Goal: Task Accomplishment & Management: Manage account settings

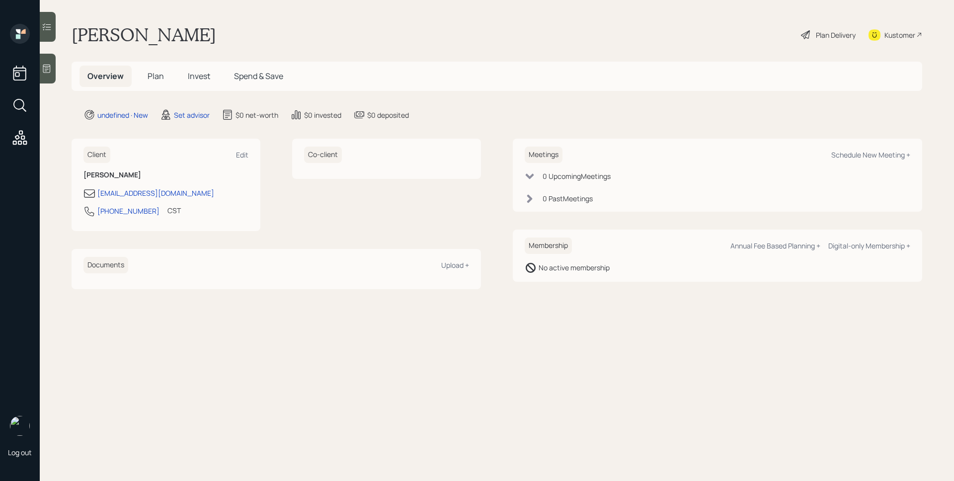
click at [43, 72] on icon at bounding box center [47, 69] width 10 height 10
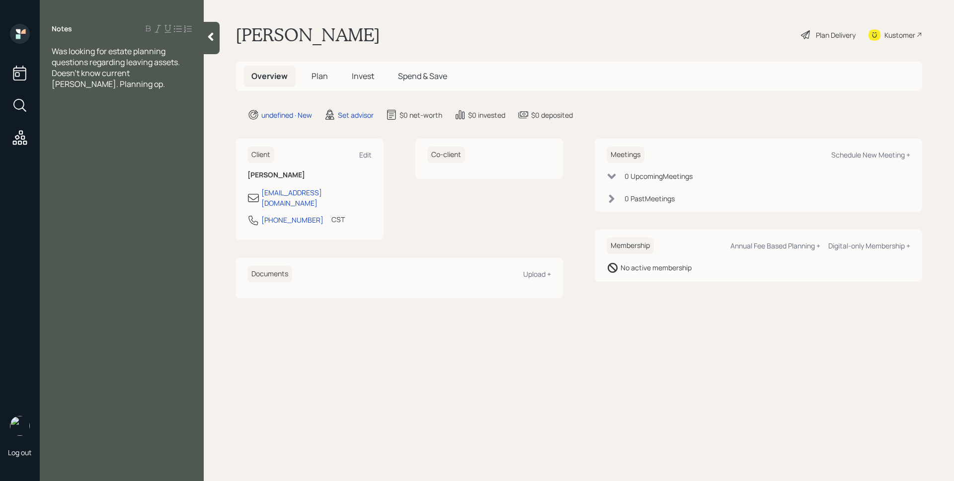
click at [209, 37] on icon at bounding box center [210, 37] width 5 height 8
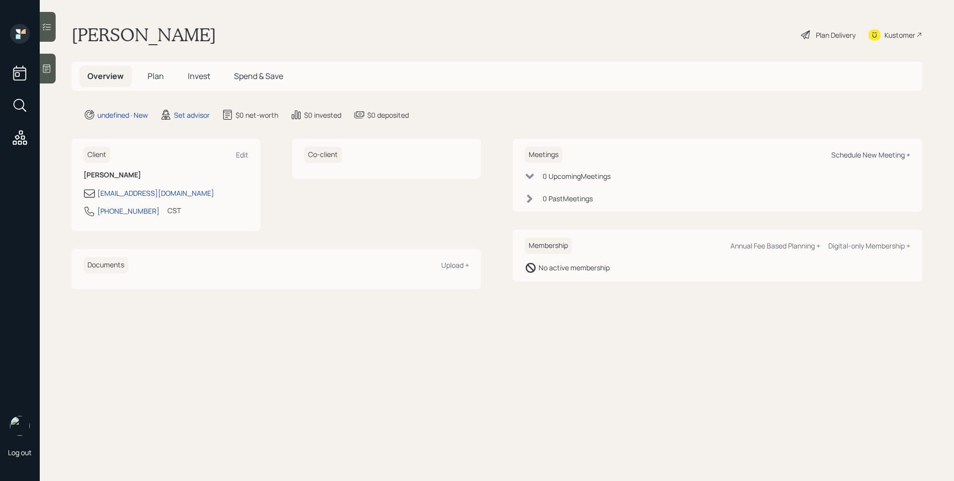
click at [859, 151] on div "Schedule New Meeting +" at bounding box center [870, 154] width 79 height 9
select select "round-[PERSON_NAME]"
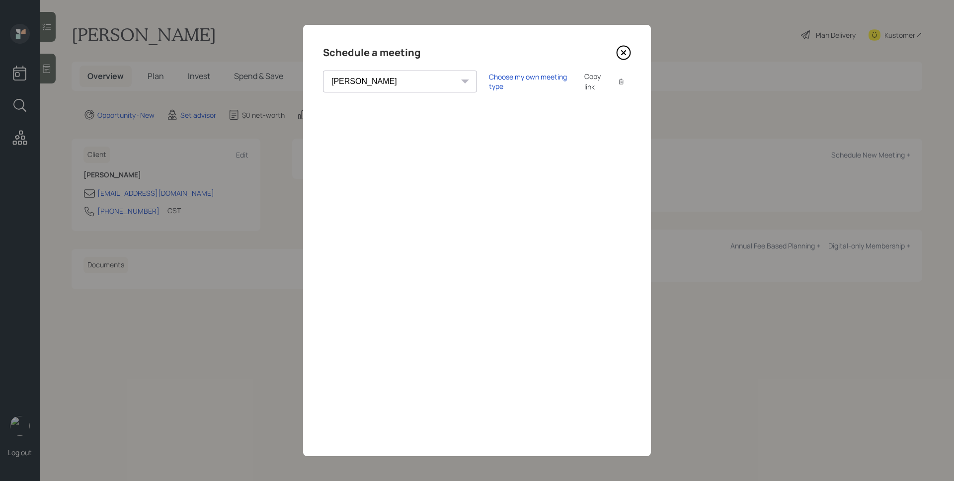
click at [489, 86] on div "Choose my own meeting type Copy link Copy text" at bounding box center [560, 81] width 142 height 21
click at [489, 84] on div "Choose my own meeting type" at bounding box center [530, 81] width 83 height 19
click at [621, 49] on icon at bounding box center [623, 52] width 15 height 15
